Goal: Task Accomplishment & Management: Use online tool/utility

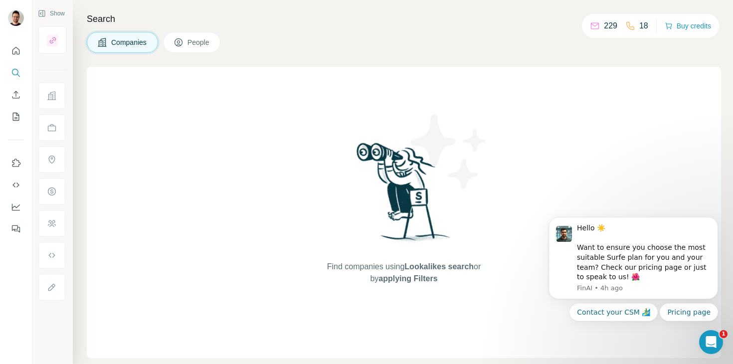
click at [422, 37] on div "Companies People" at bounding box center [404, 42] width 634 height 21
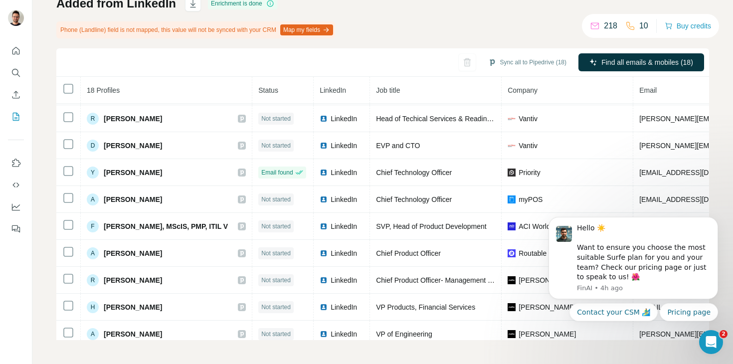
scroll to position [248, 0]
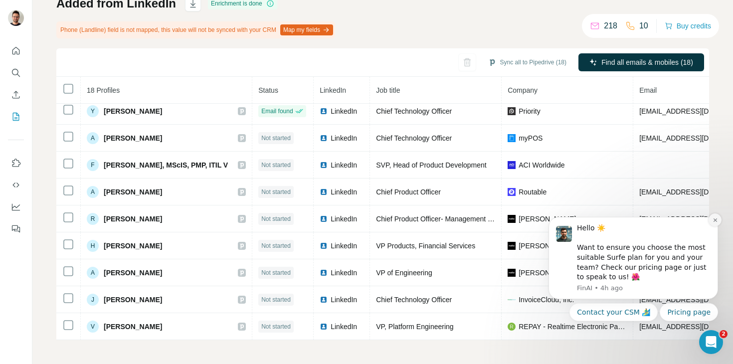
click at [714, 219] on icon "Dismiss notification" at bounding box center [714, 219] width 3 height 3
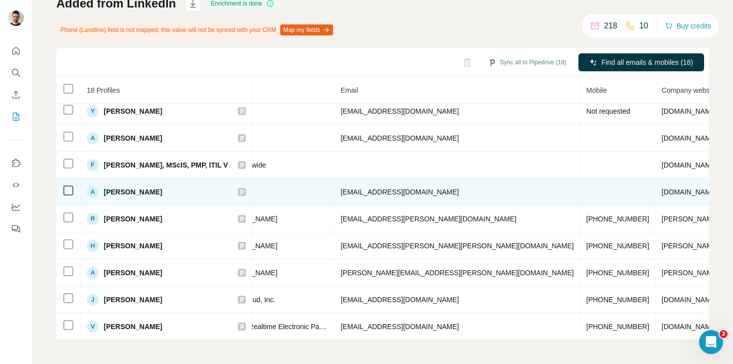
scroll to position [248, 299]
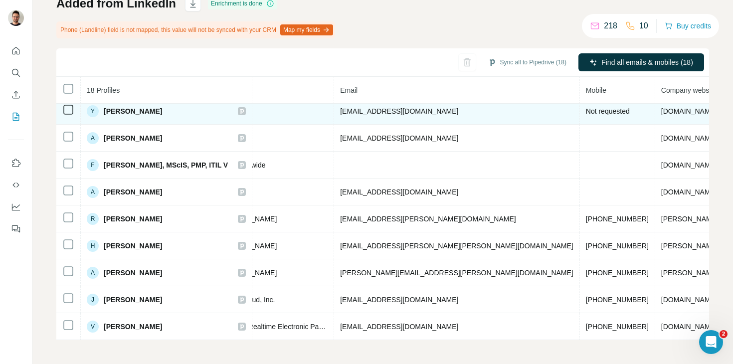
click at [586, 111] on span "Not requested" at bounding box center [608, 111] width 44 height 8
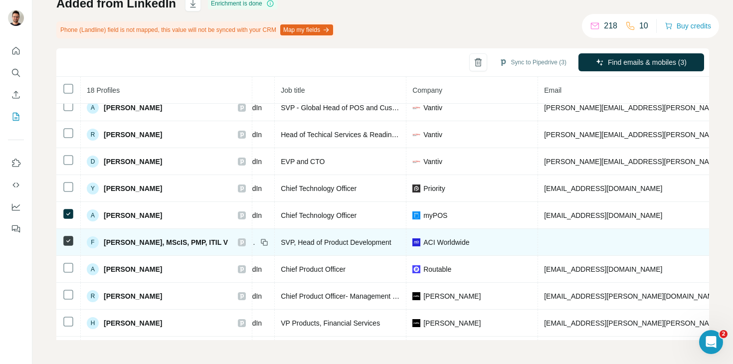
scroll to position [171, 133]
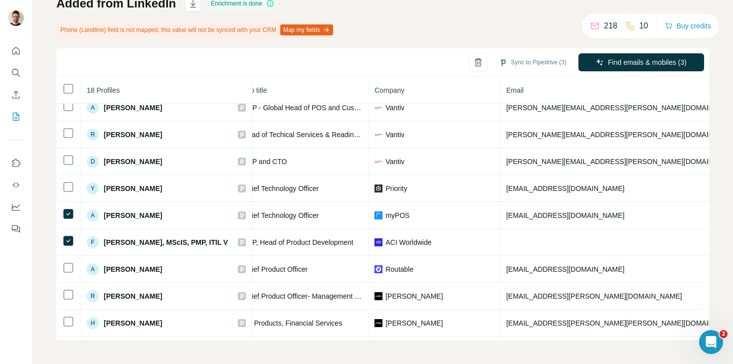
click at [634, 30] on div "10" at bounding box center [636, 26] width 23 height 12
click at [634, 24] on div "10" at bounding box center [636, 26] width 23 height 12
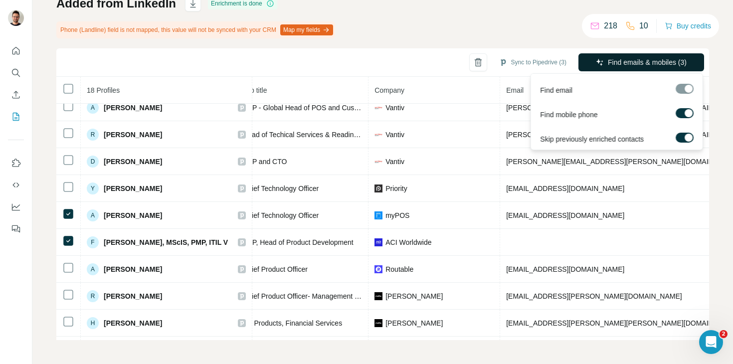
click at [655, 61] on span "Find emails & mobiles (3)" at bounding box center [647, 62] width 79 height 10
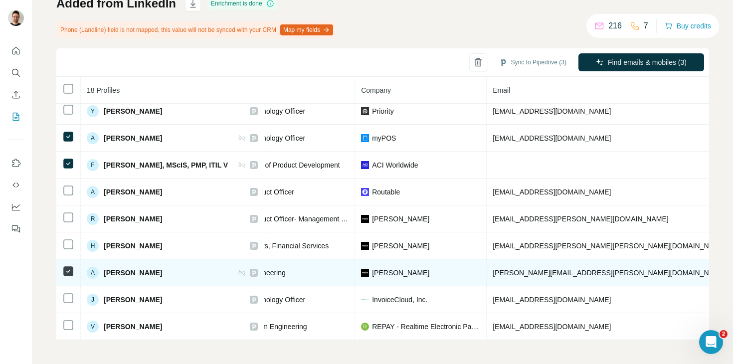
scroll to position [248, 0]
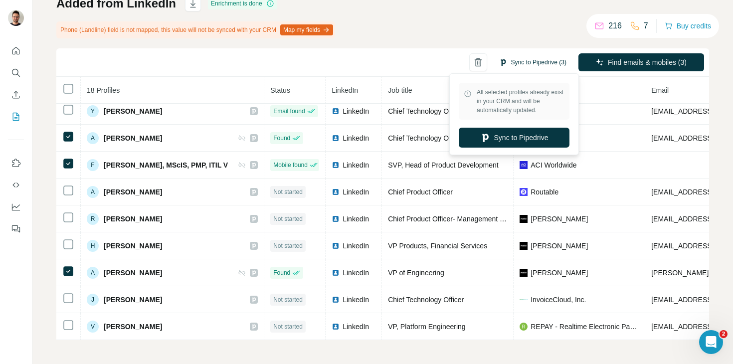
click at [536, 67] on button "Sync to Pipedrive (3)" at bounding box center [532, 62] width 81 height 15
click at [526, 140] on button "Sync to Pipedrive" at bounding box center [514, 138] width 111 height 20
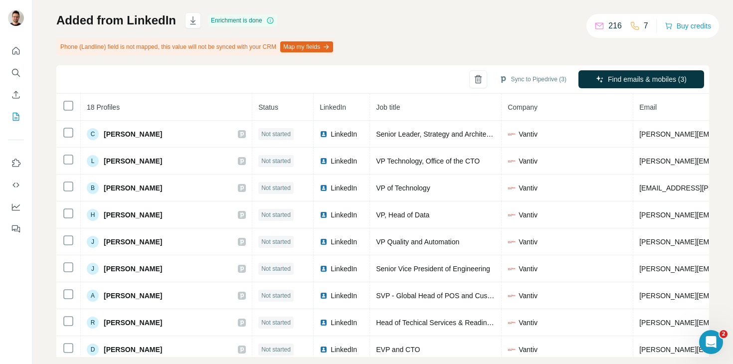
scroll to position [59, 0]
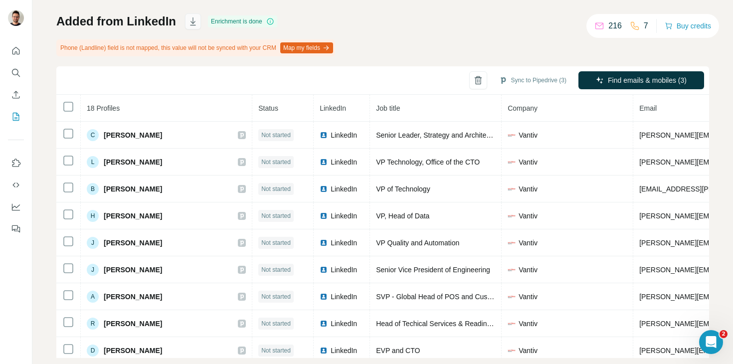
click at [189, 23] on icon "button" at bounding box center [193, 21] width 10 height 10
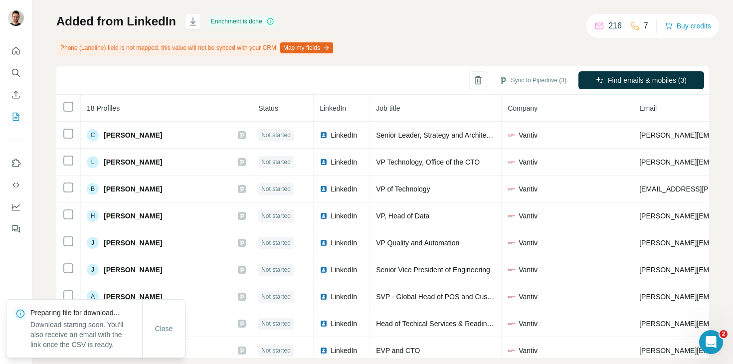
click at [422, 46] on div "Added from LinkedIn Enrichment is done Phone (Landline) field is not mapped, th…" at bounding box center [382, 185] width 652 height 344
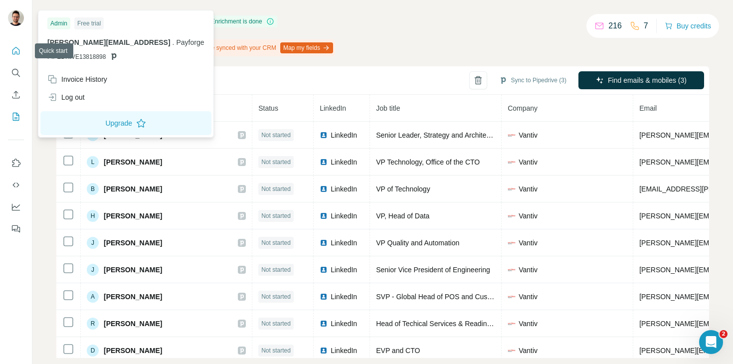
click at [21, 42] on button "Quick start" at bounding box center [16, 51] width 16 height 18
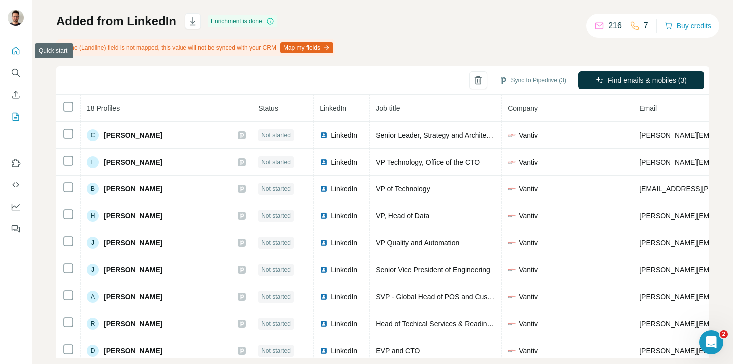
click at [18, 52] on icon "Quick start" at bounding box center [16, 51] width 10 height 10
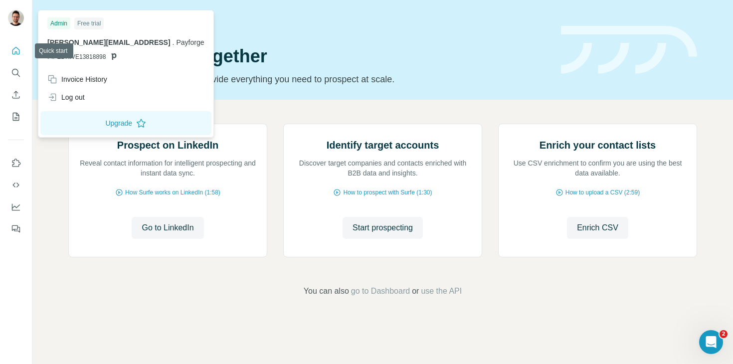
click at [14, 19] on img at bounding box center [16, 18] width 16 height 16
click at [319, 39] on div "Quick start Let’s prospect together Pick your starting point and we’ll provide …" at bounding box center [308, 49] width 480 height 73
